Goal: Task Accomplishment & Management: Use online tool/utility

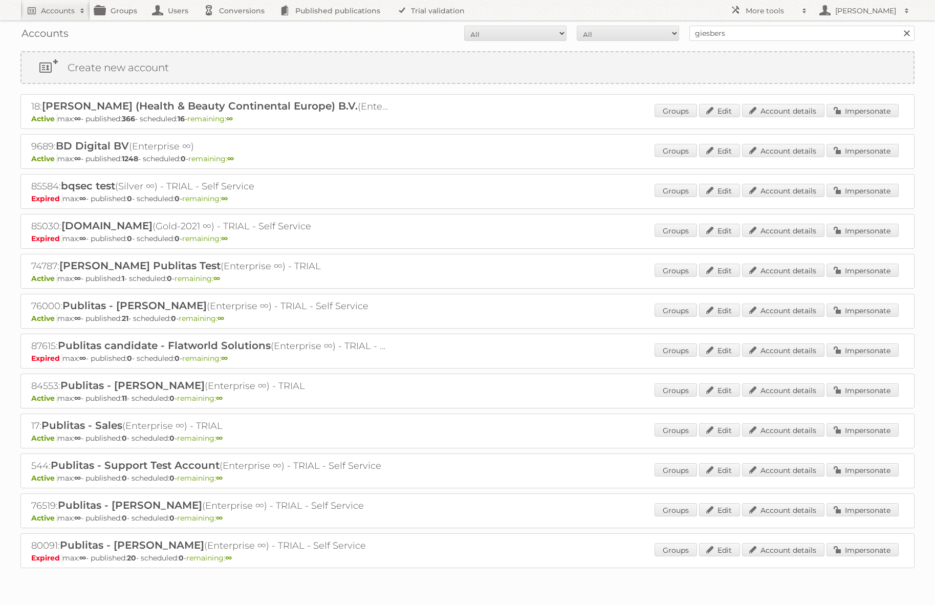
type input "giesbers"
click at [898, 26] on input "Search" at bounding box center [905, 33] width 15 height 15
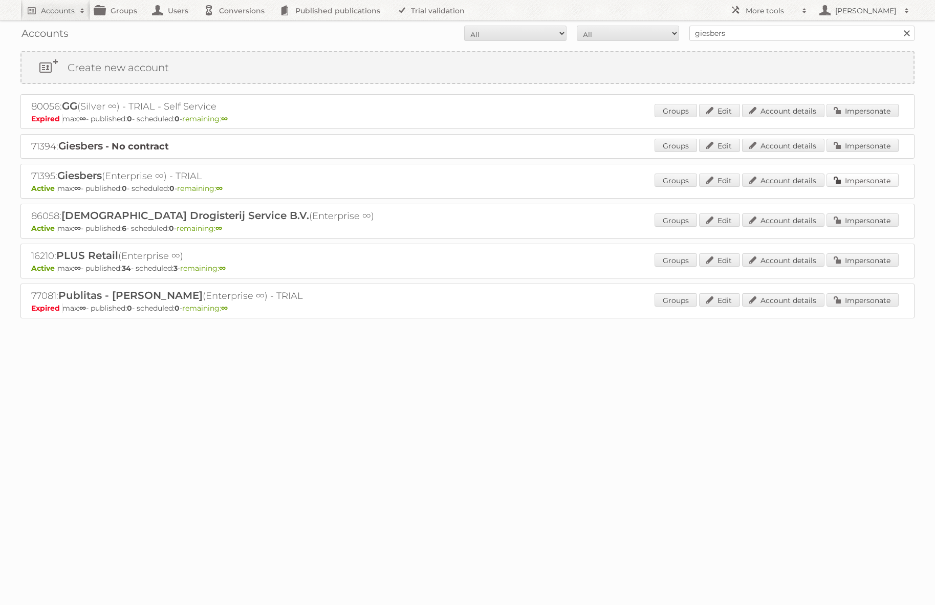
click at [866, 180] on link "Impersonate" at bounding box center [862, 179] width 72 height 13
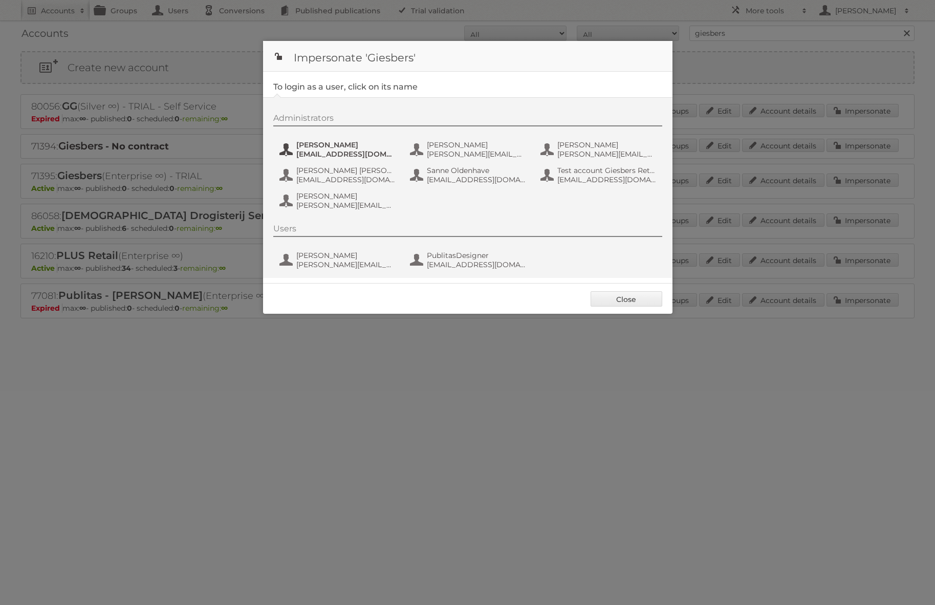
click at [360, 157] on span "iohana+GIESBERS@publitas.com" at bounding box center [345, 153] width 99 height 9
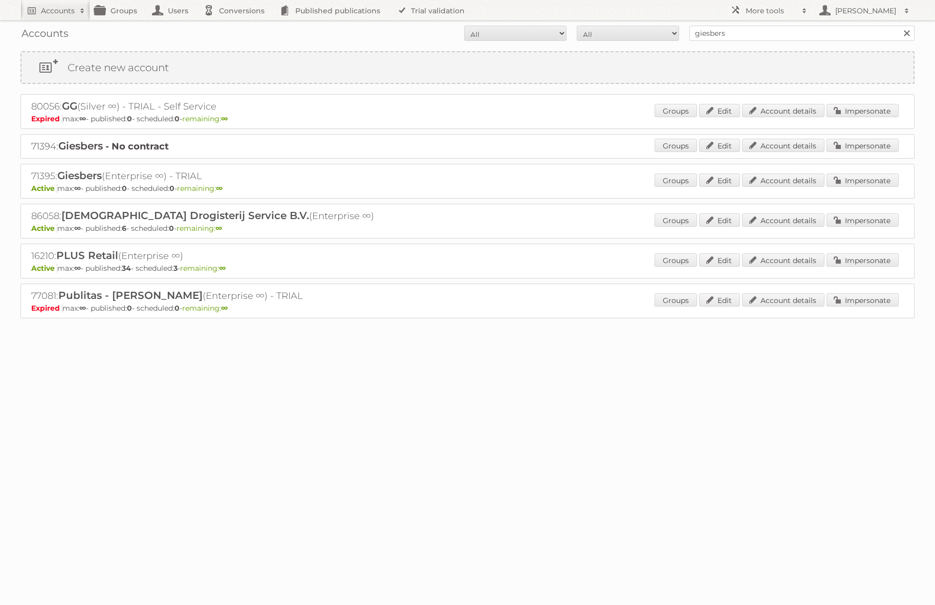
drag, startPoint x: 177, startPoint y: 174, endPoint x: 219, endPoint y: 176, distance: 43.0
click at [219, 176] on h2 "71395: Giesbers (Enterprise ∞) - TRIAL" at bounding box center [210, 175] width 358 height 13
click at [191, 178] on h2 "71395: Giesbers (Enterprise ∞) - TRIAL" at bounding box center [210, 175] width 358 height 13
drag, startPoint x: 214, startPoint y: 178, endPoint x: 32, endPoint y: 181, distance: 182.7
click at [32, 181] on h2 "71395: Giesbers (Enterprise ∞) - TRIAL" at bounding box center [210, 175] width 358 height 13
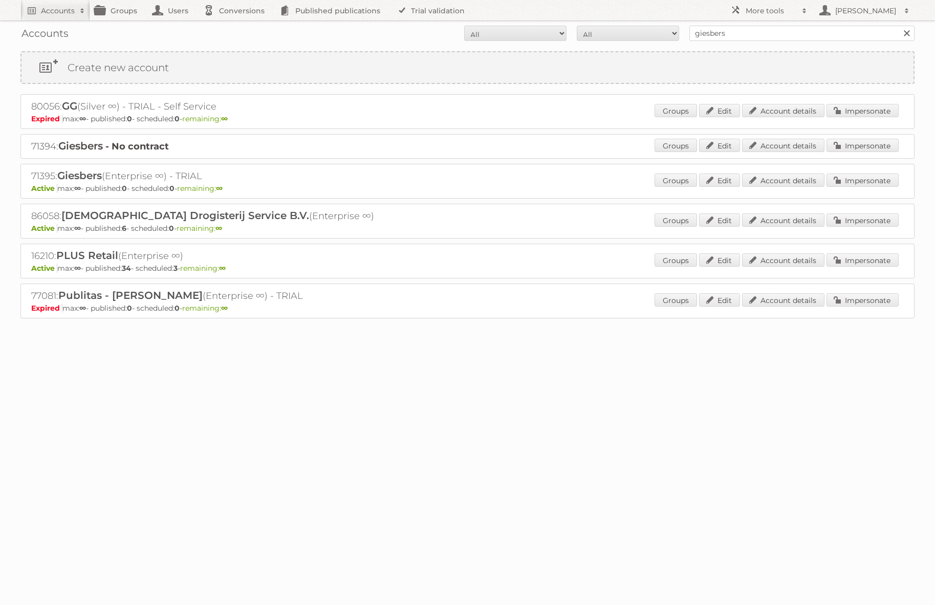
copy h2 "71395: Giesbers (Enterprise ∞) - TRIAL"
click at [382, 186] on p "Active max: ∞ - published: 0 - scheduled: 0 - remaining: ∞" at bounding box center [467, 188] width 872 height 9
click at [840, 216] on link "Impersonate" at bounding box center [862, 219] width 72 height 13
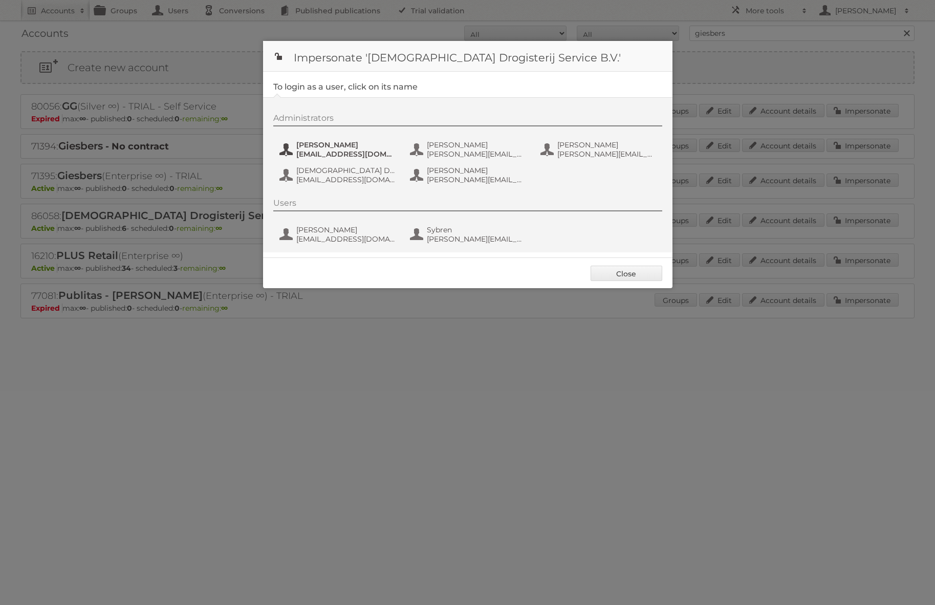
click at [362, 147] on span "Camiel Wanders" at bounding box center [345, 144] width 99 height 9
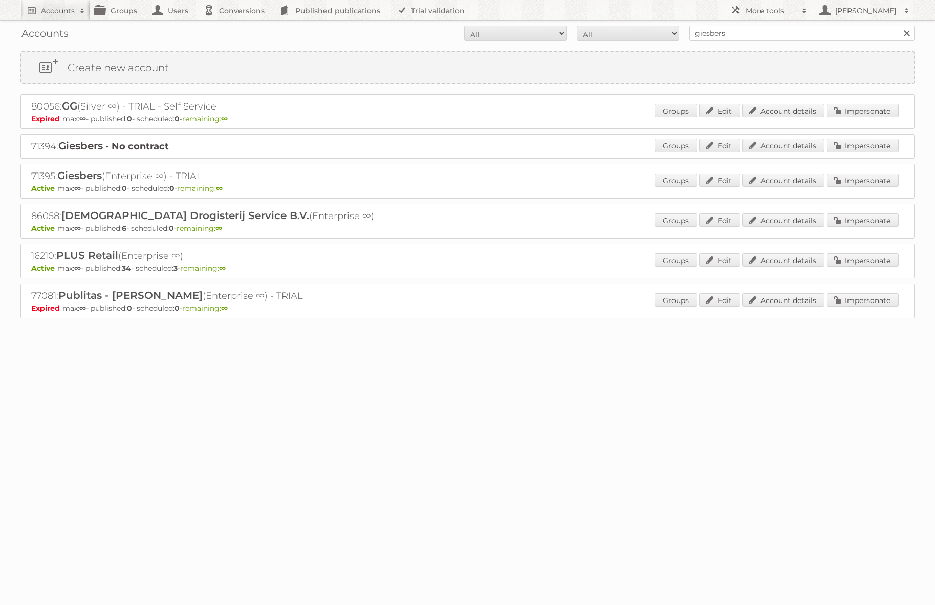
drag, startPoint x: 231, startPoint y: 176, endPoint x: 62, endPoint y: 175, distance: 169.4
click at [62, 175] on h2 "71395: Giesbers (Enterprise ∞) - TRIAL" at bounding box center [210, 175] width 358 height 13
copy h2 "Giesbers (Enterprise ∞) - TRIAL"
click at [807, 181] on link "Account details" at bounding box center [783, 179] width 82 height 13
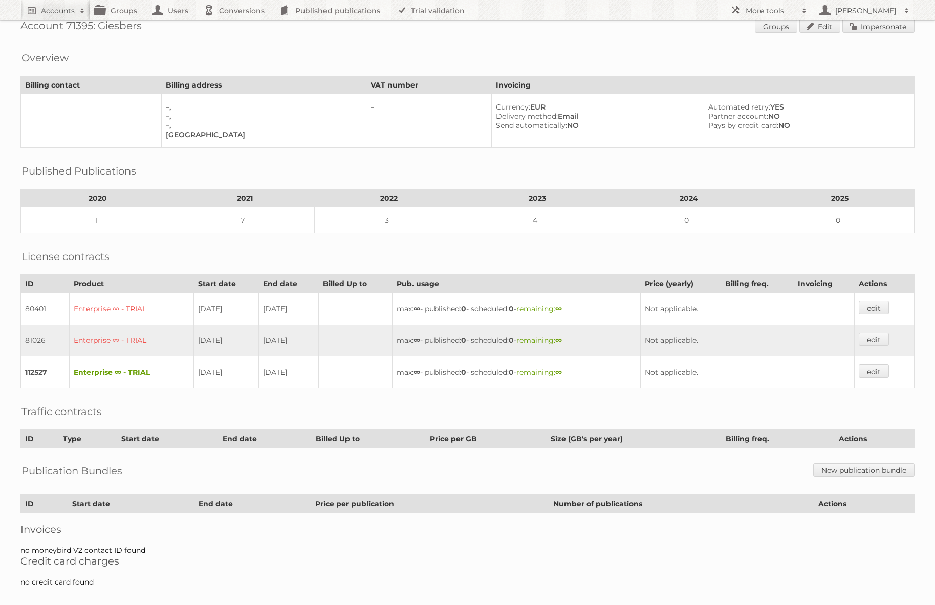
scroll to position [29, 0]
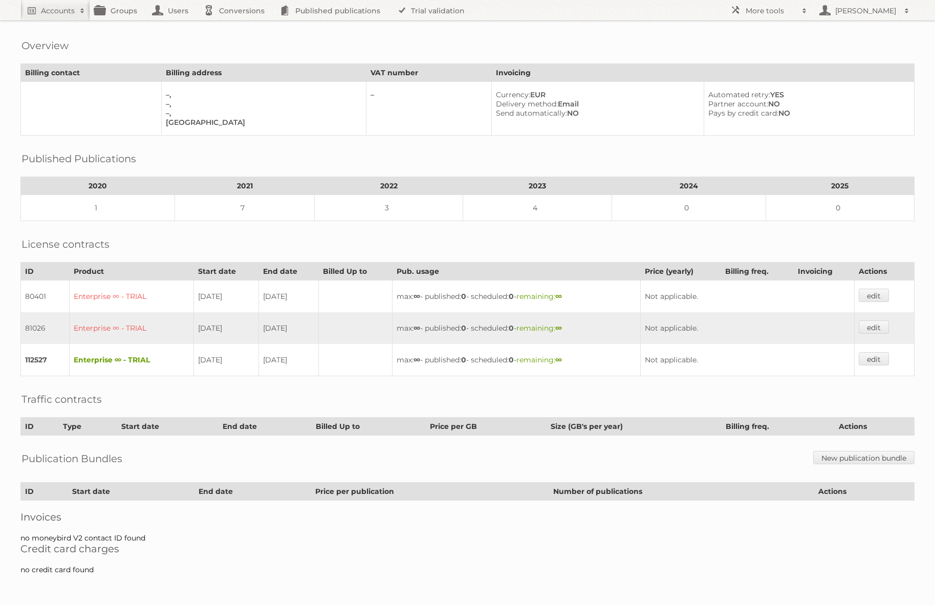
drag, startPoint x: 286, startPoint y: 360, endPoint x: 265, endPoint y: 362, distance: 21.6
click at [265, 362] on td "31-12-2025" at bounding box center [288, 360] width 60 height 32
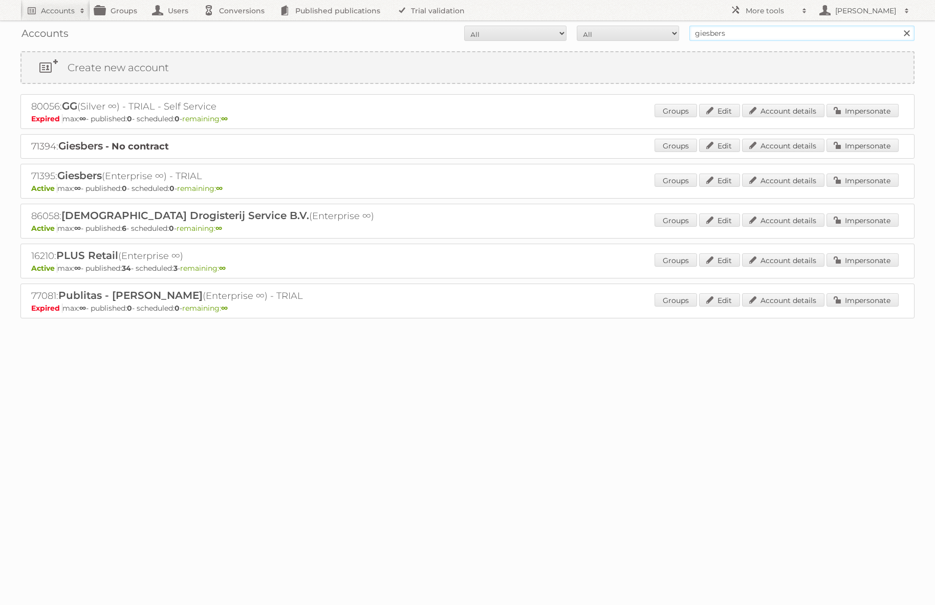
click at [740, 35] on input "giesbers" at bounding box center [801, 33] width 225 height 15
click at [866, 177] on link "Impersonate" at bounding box center [862, 179] width 72 height 13
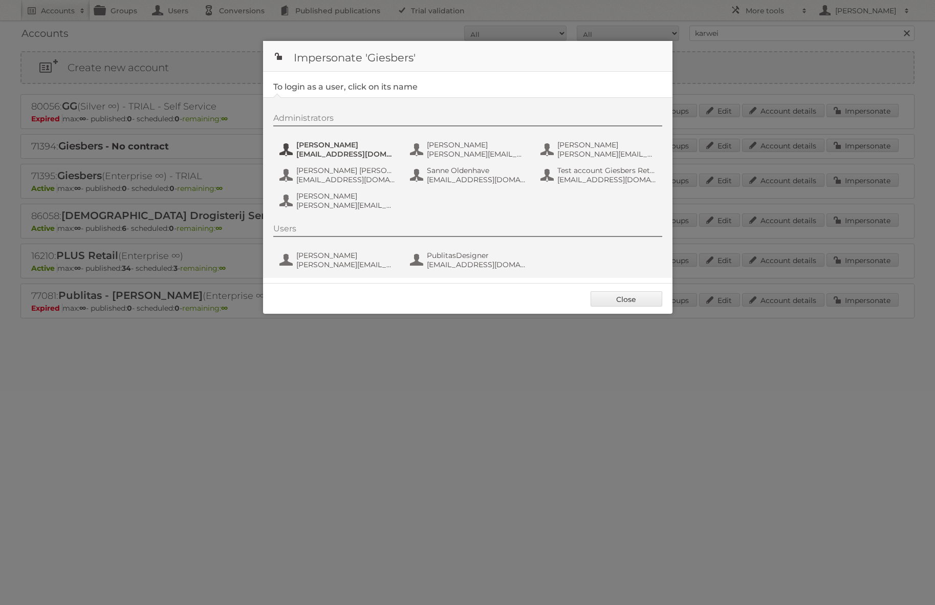
click at [359, 153] on span "iohana+GIESBERS@publitas.com" at bounding box center [345, 153] width 99 height 9
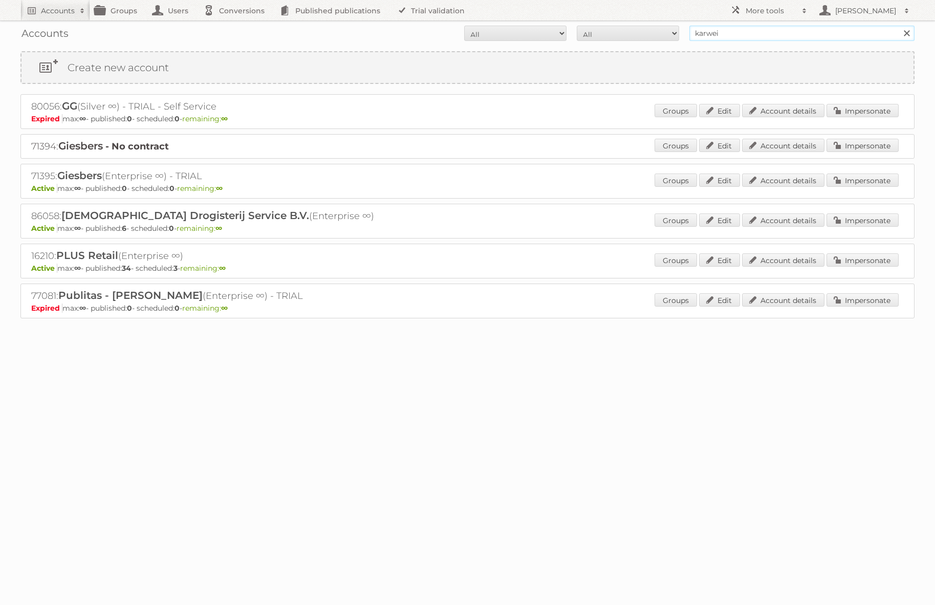
click at [699, 36] on input "karwei" at bounding box center [801, 33] width 225 height 15
type input "@gamma"
click at [898, 26] on input "Search" at bounding box center [905, 33] width 15 height 15
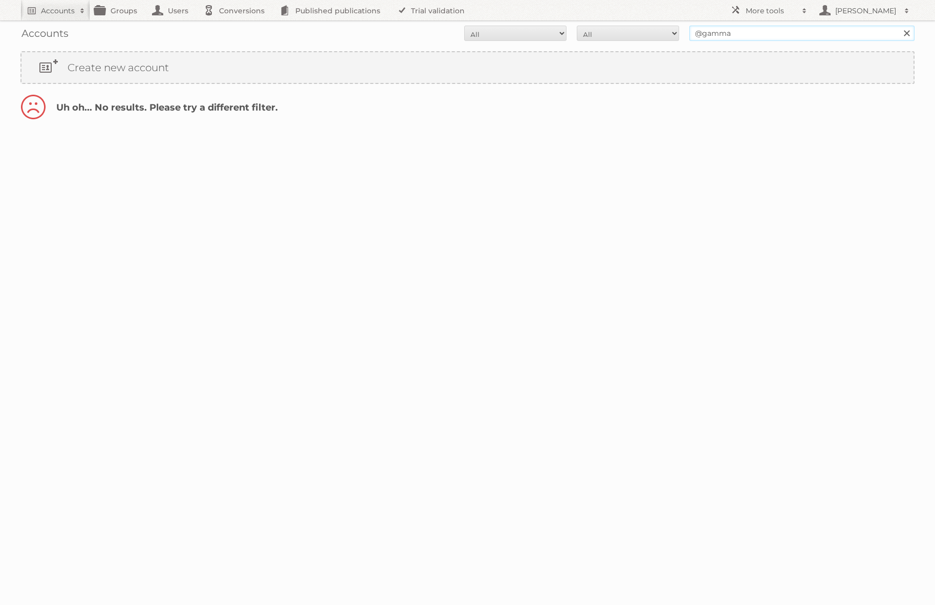
click at [702, 34] on input "@gamma" at bounding box center [801, 33] width 225 height 15
type input "gamma"
click at [898, 26] on input "Search" at bounding box center [905, 33] width 15 height 15
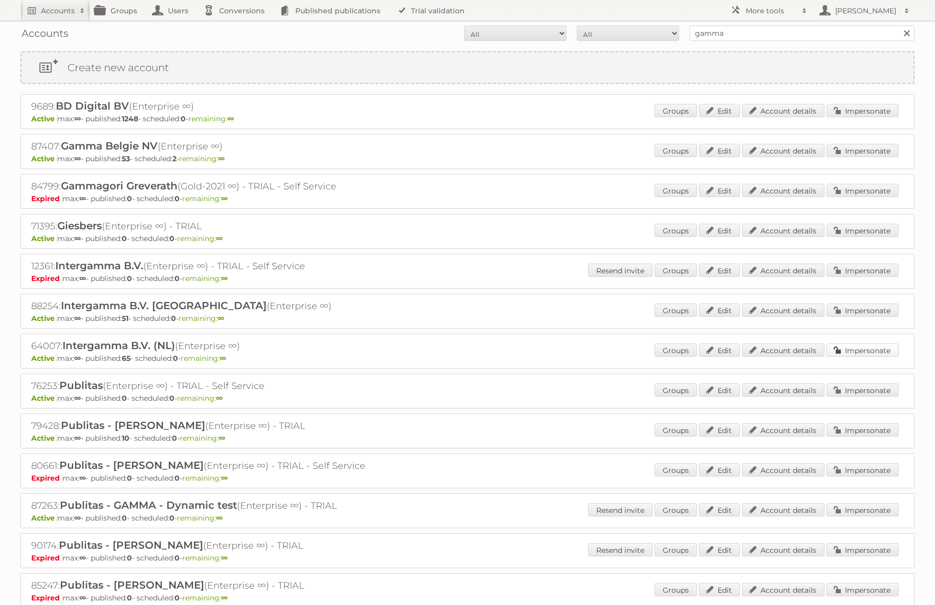
click at [847, 351] on link "Impersonate" at bounding box center [862, 349] width 72 height 13
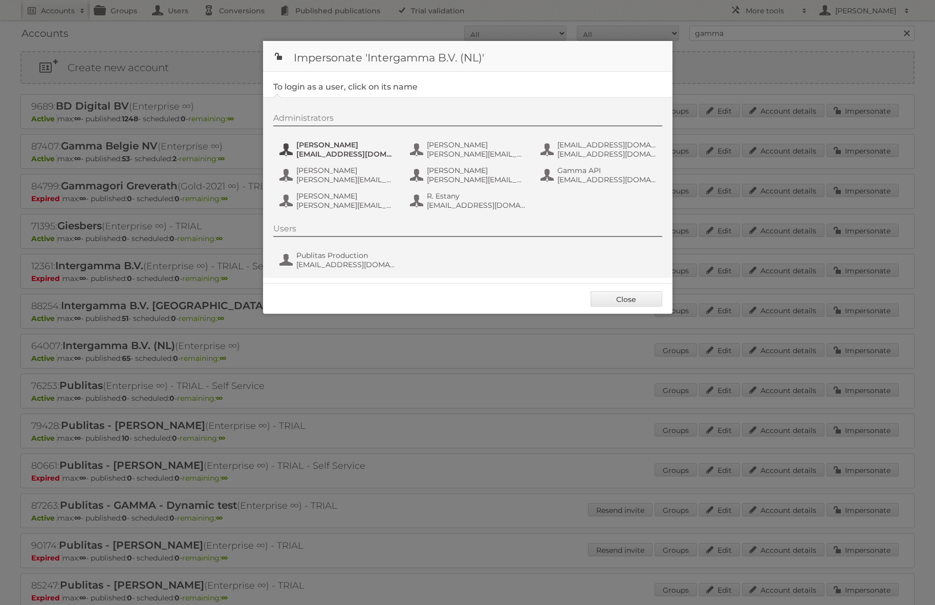
click at [355, 148] on span "Danique Overmars" at bounding box center [345, 144] width 99 height 9
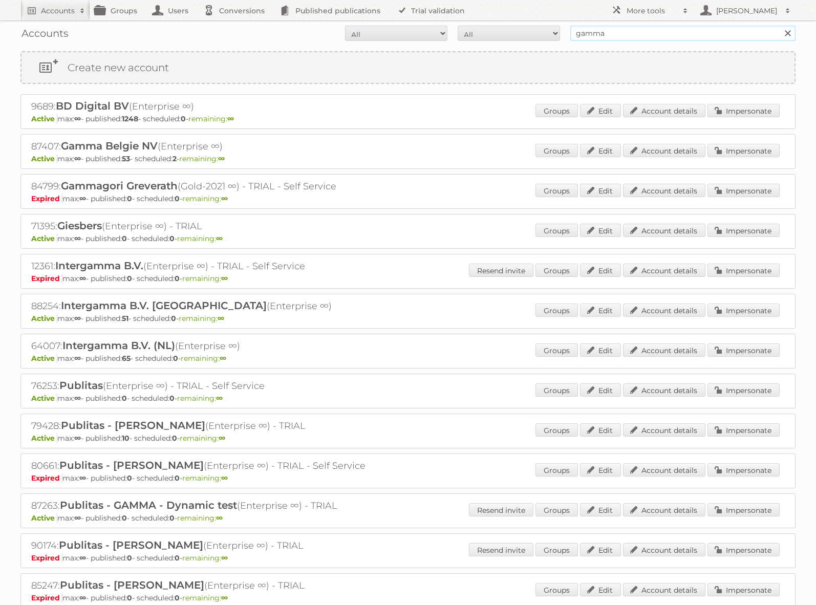
click at [595, 30] on input "gamma" at bounding box center [682, 33] width 225 height 15
paste input "Digitotaal"
type input "Digitotaal"
click at [779, 26] on input "Search" at bounding box center [786, 33] width 15 height 15
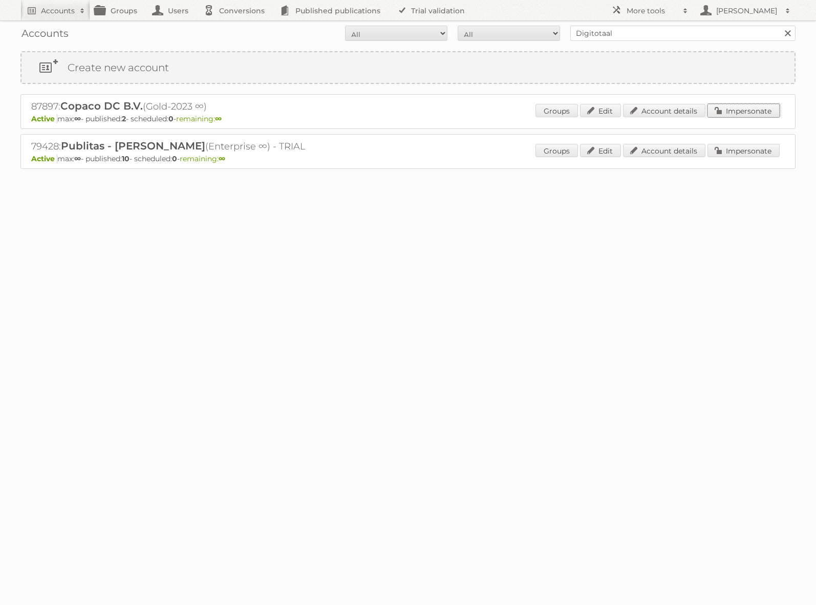
click at [731, 114] on link "Impersonate" at bounding box center [743, 110] width 72 height 13
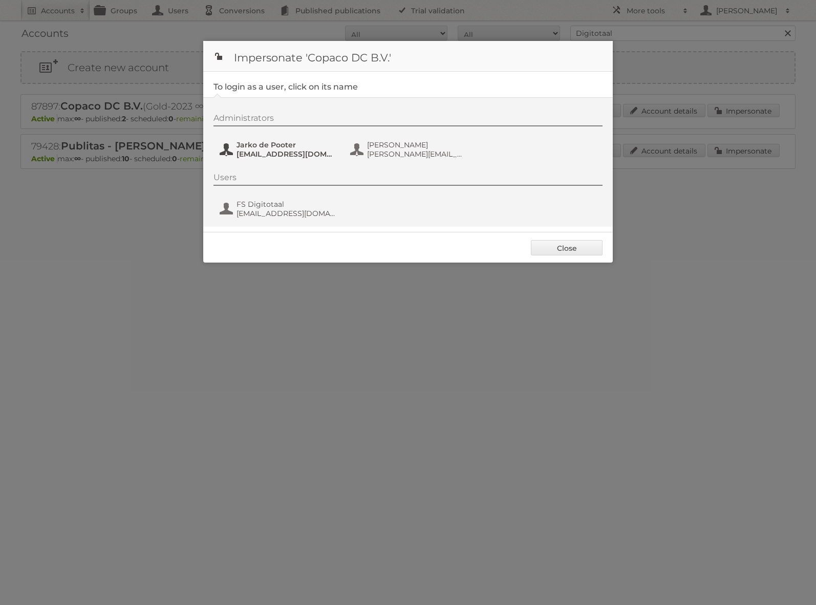
click at [291, 144] on span "Jarko de Pooter" at bounding box center [285, 144] width 99 height 9
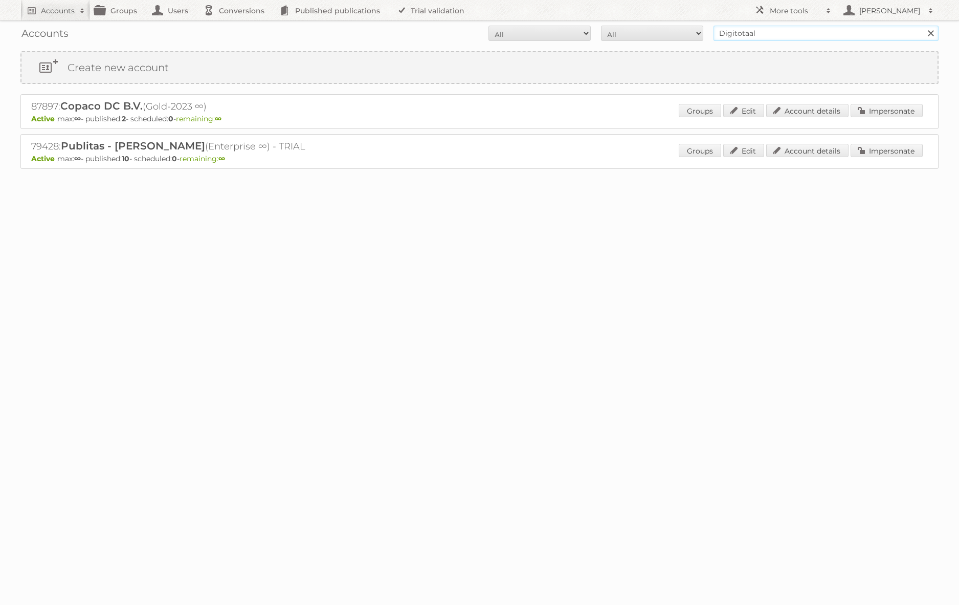
click at [744, 33] on input "Digitotaal" at bounding box center [826, 33] width 225 height 15
type input "HEMA"
click at [815, 26] on input "Search" at bounding box center [930, 33] width 15 height 15
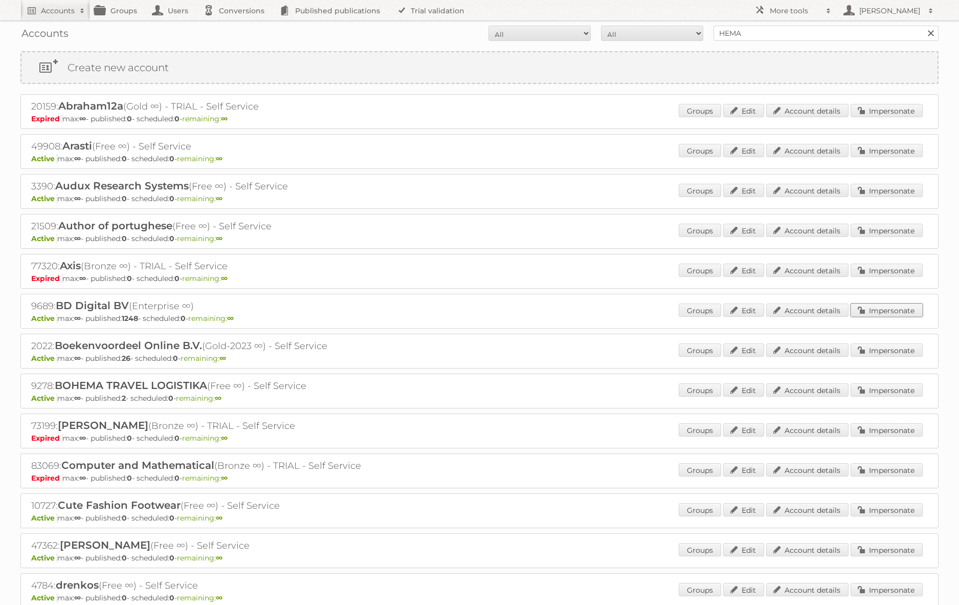
click at [877, 310] on link "Impersonate" at bounding box center [887, 309] width 72 height 13
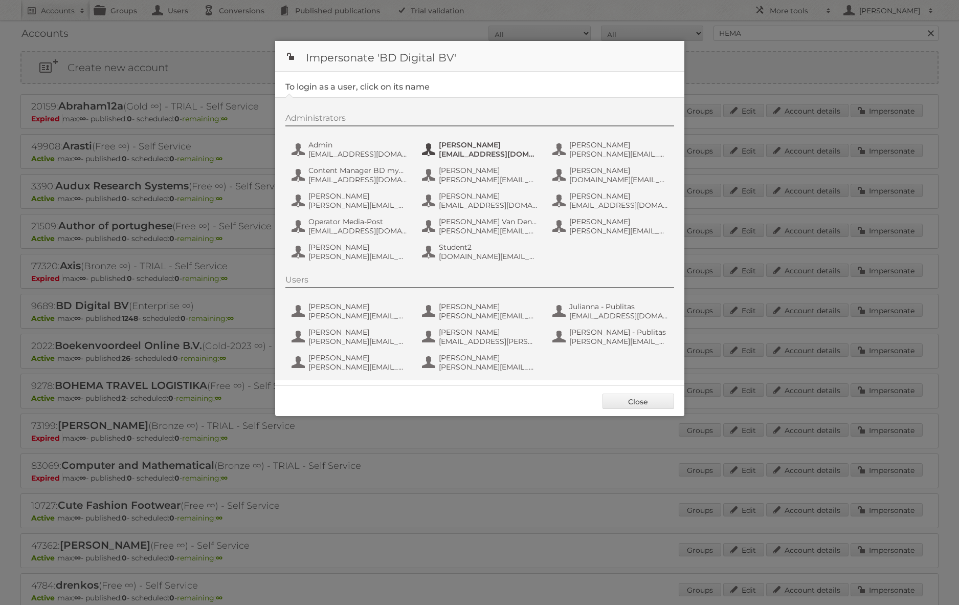
click at [506, 157] on span "alexandrap@mediapost-hitmail.ro" at bounding box center [488, 153] width 99 height 9
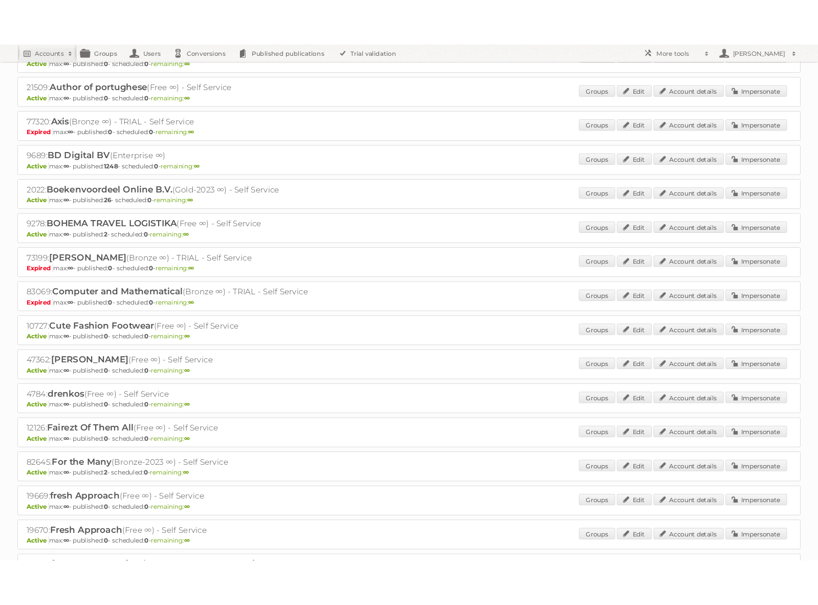
scroll to position [414, 0]
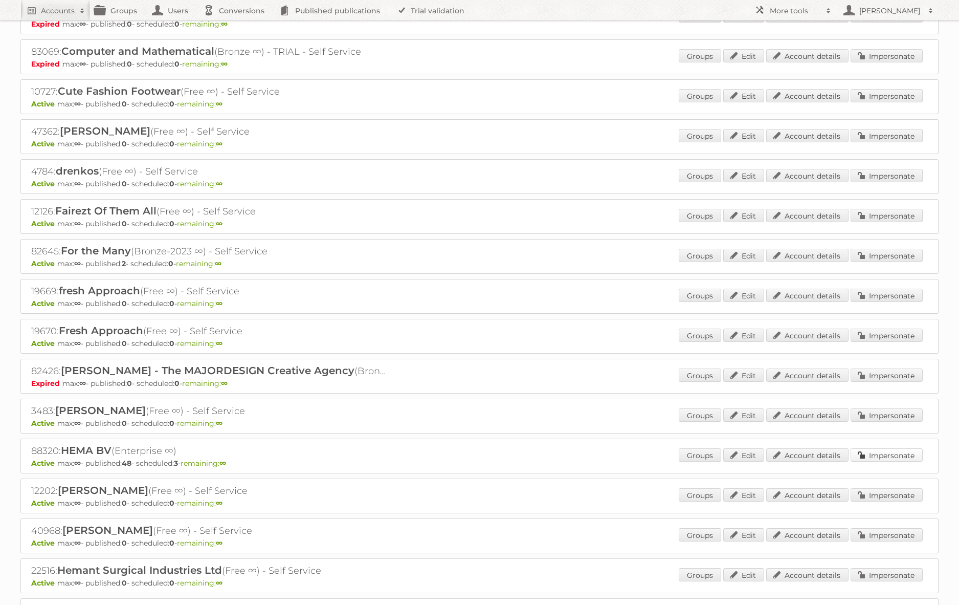
click at [876, 455] on link "Impersonate" at bounding box center [887, 454] width 72 height 13
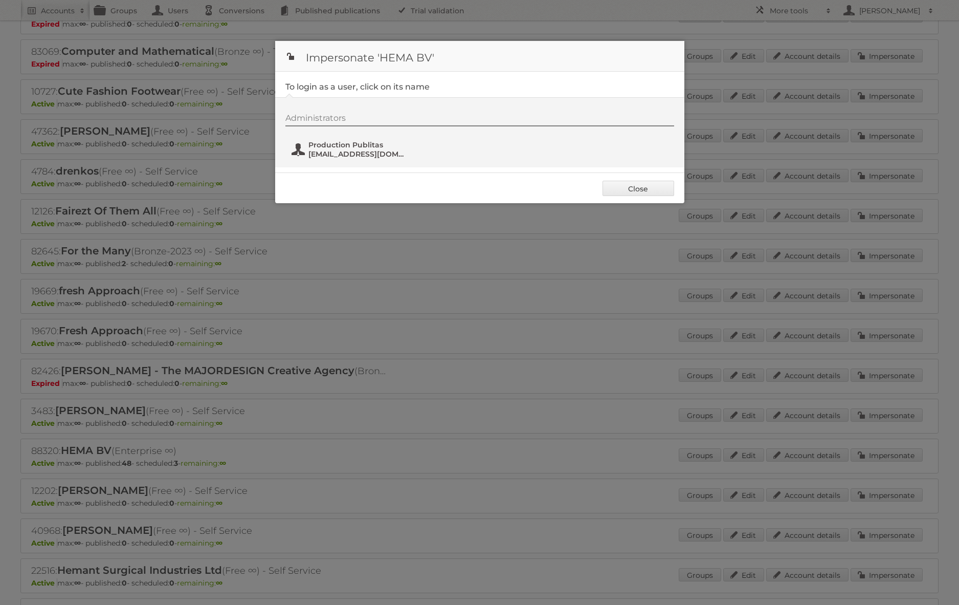
click at [337, 157] on span "fs+hema@publitas.com" at bounding box center [358, 153] width 99 height 9
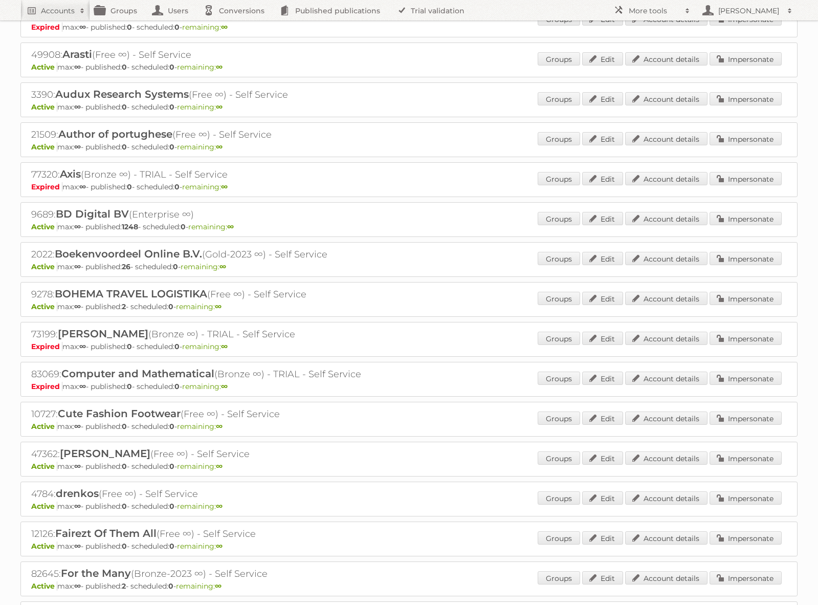
scroll to position [0, 0]
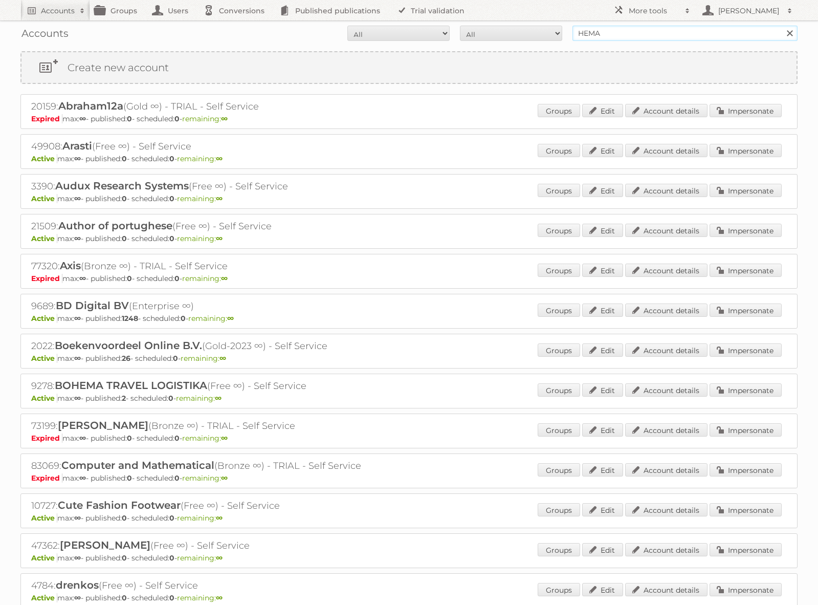
click at [654, 32] on input "HEMA" at bounding box center [685, 33] width 225 height 15
type input "REWE"
click at [782, 26] on input "Search" at bounding box center [789, 33] width 15 height 15
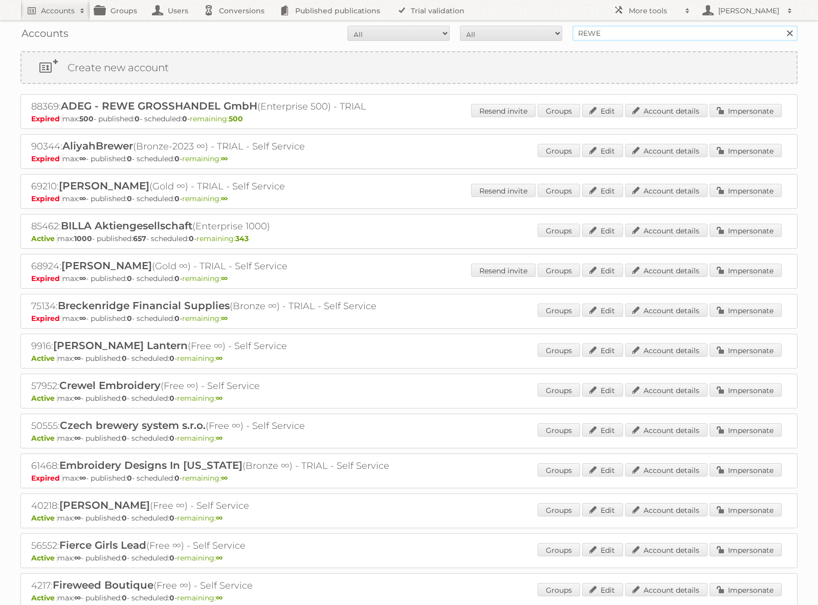
click at [657, 27] on input "REWE" at bounding box center [685, 33] width 225 height 15
type input "@rewe"
click at [782, 26] on input "Search" at bounding box center [789, 33] width 15 height 15
